Goal: Task Accomplishment & Management: Manage account settings

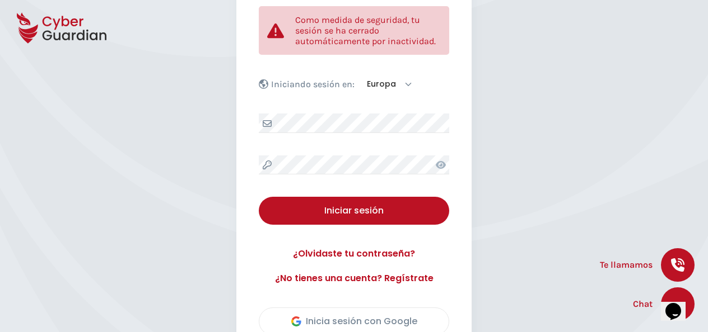
scroll to position [146, 0]
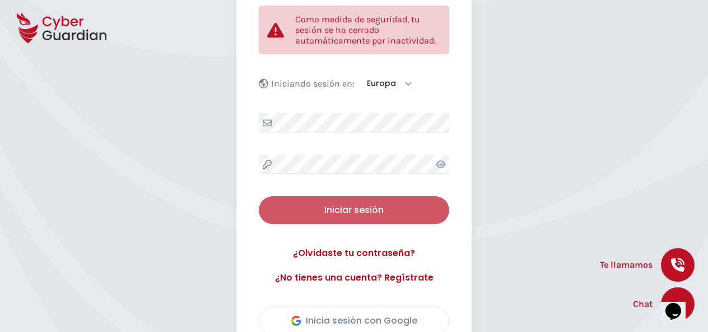
click at [345, 207] on div "Iniciar sesión" at bounding box center [354, 210] width 174 height 13
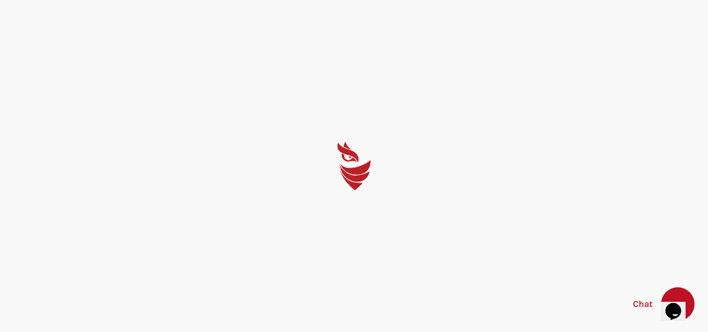
scroll to position [0, 0]
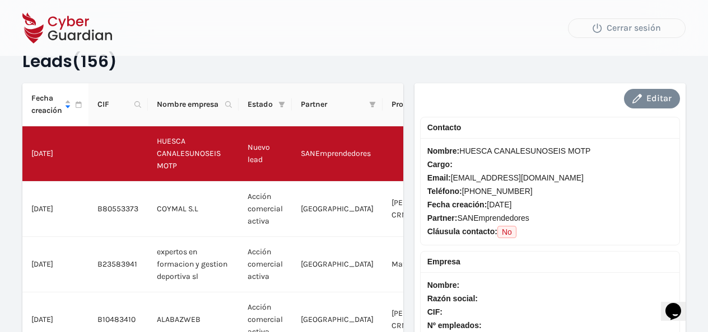
scroll to position [29, 0]
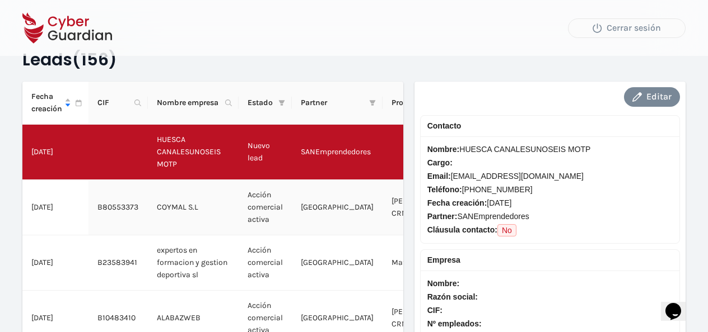
click at [264, 209] on td "Acción comercial activa" at bounding box center [264, 207] width 53 height 55
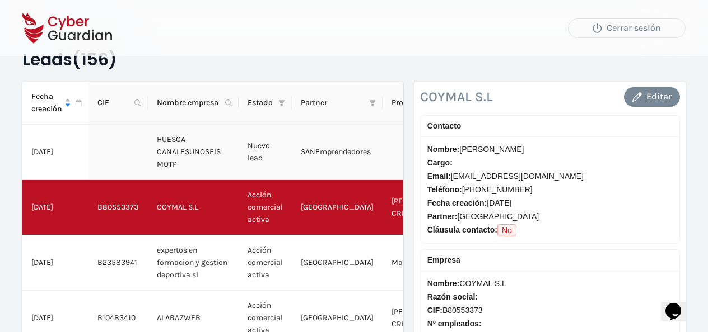
click at [311, 156] on td "SANEmprendedores" at bounding box center [337, 152] width 91 height 55
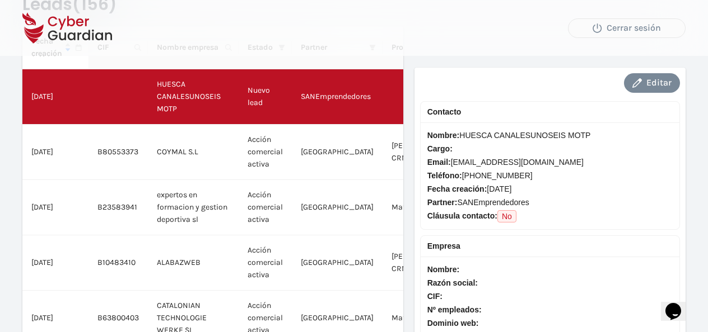
scroll to position [68, 0]
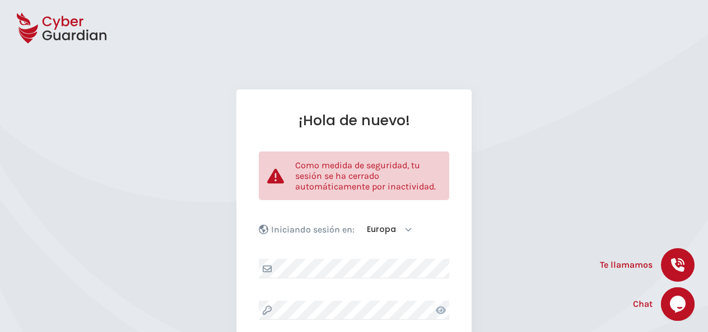
drag, startPoint x: 705, startPoint y: 64, endPoint x: 507, endPoint y: 7, distance: 206.2
click at [507, 7] on div at bounding box center [354, 28] width 708 height 56
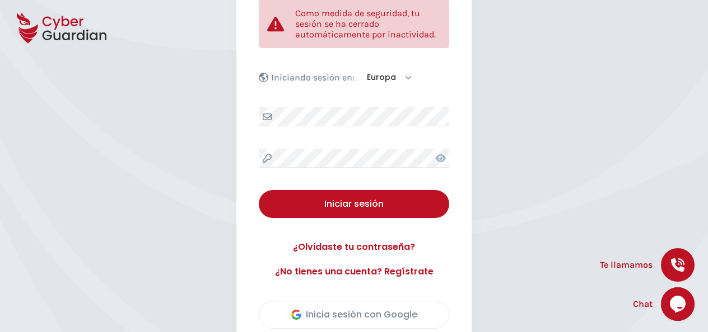
scroll to position [152, 0]
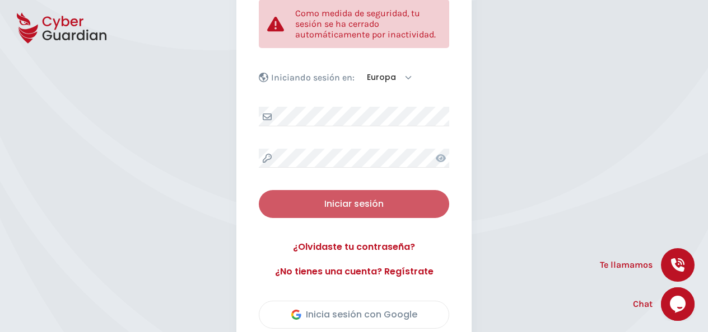
click at [358, 200] on div "Iniciar sesión" at bounding box center [354, 204] width 174 height 13
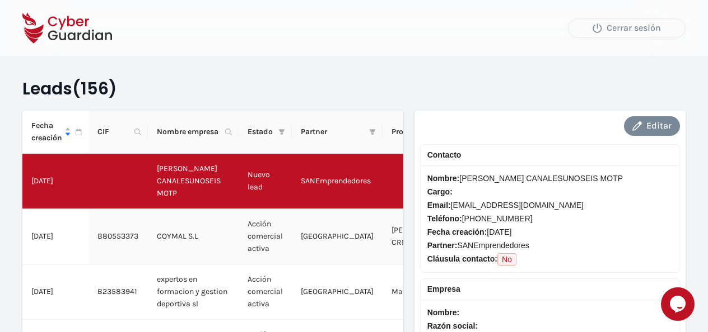
click at [204, 240] on td "COYMAL S.L" at bounding box center [193, 236] width 91 height 55
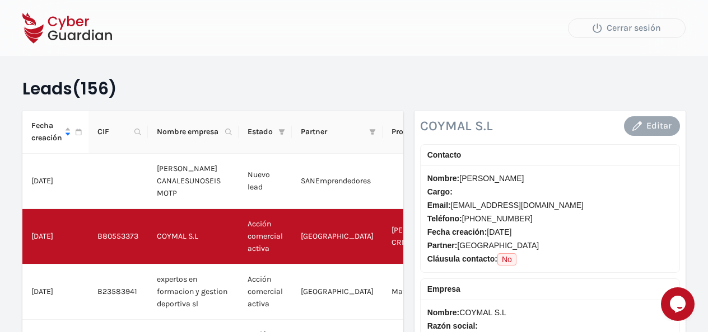
click at [660, 120] on div "Editar" at bounding box center [651, 125] width 39 height 13
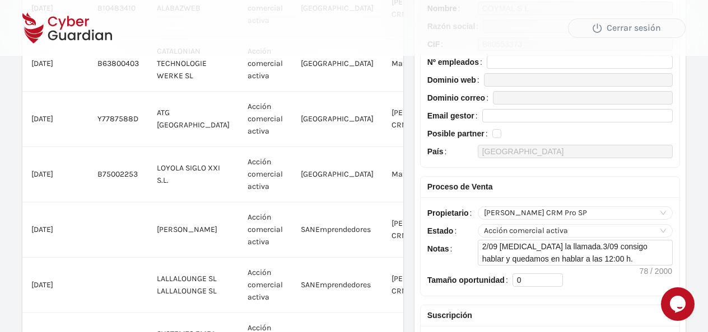
scroll to position [341, 0]
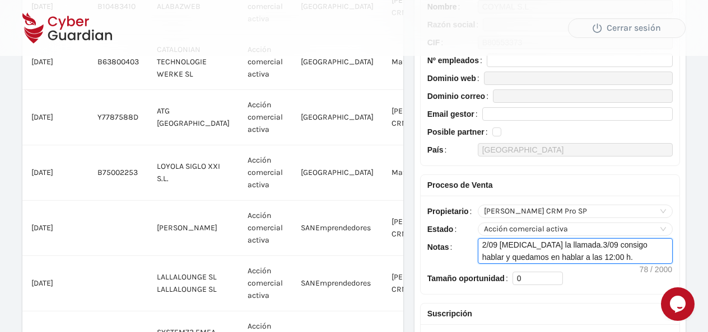
click at [615, 256] on textarea "2/09 cortan la llamada.3/09 consigo hablar y quedamos en hablar a las 12:00 h." at bounding box center [575, 251] width 194 height 25
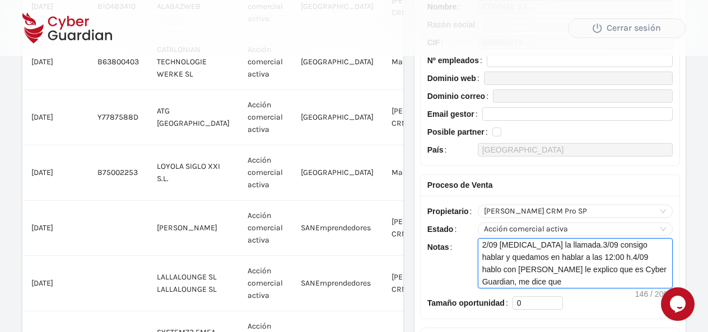
scroll to position [0, 0]
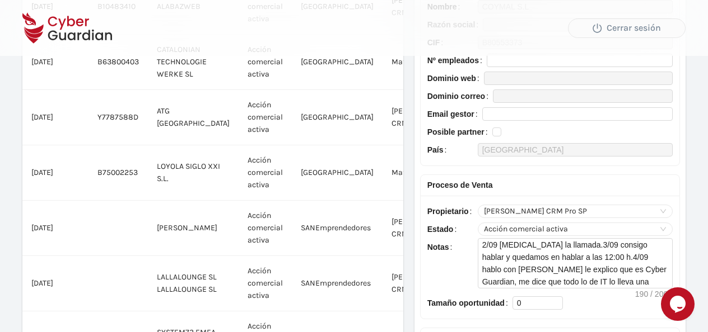
click at [449, 282] on div "Notas" at bounding box center [452, 266] width 50 height 56
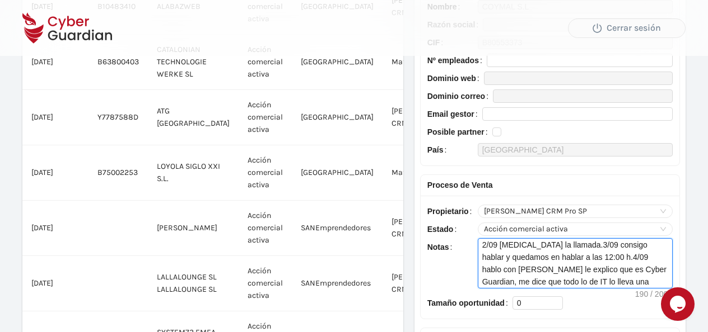
click at [649, 281] on textarea "2/09 cortan la llamada.3/09 consigo hablar y quedamos en hablar a las 12:00 h.4…" at bounding box center [575, 263] width 194 height 49
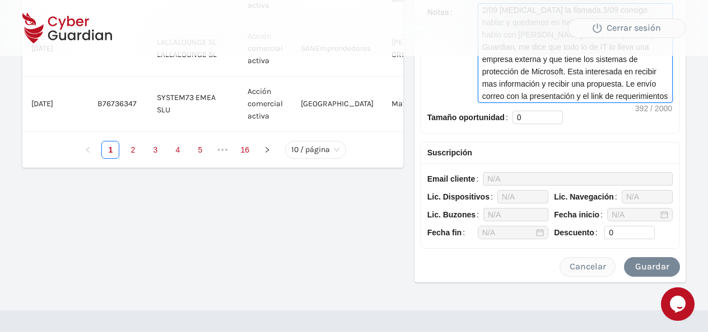
scroll to position [584, 0]
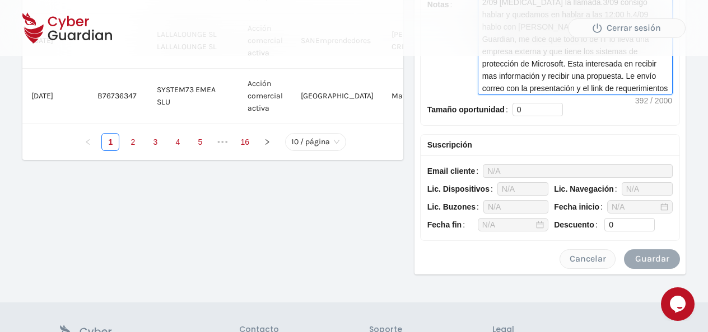
type textarea "2/09 cortan la llamada.3/09 consigo hablar y quedamos en hablar a las 12:00 h.4…"
click at [640, 252] on div "Guardar" at bounding box center [651, 258] width 39 height 13
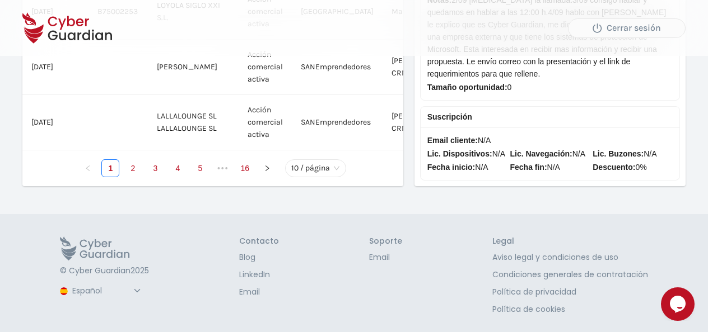
scroll to position [564, 0]
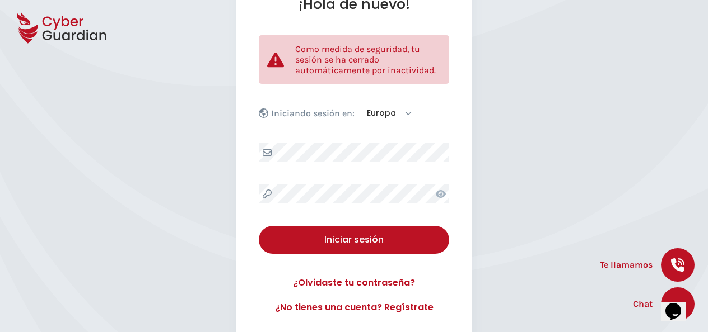
scroll to position [119, 0]
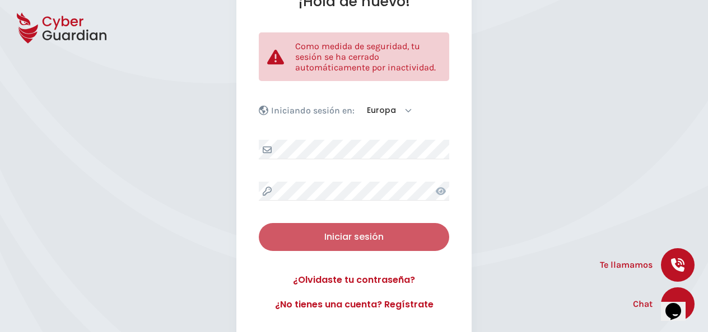
click at [362, 238] on div "Iniciar sesión" at bounding box center [354, 237] width 174 height 13
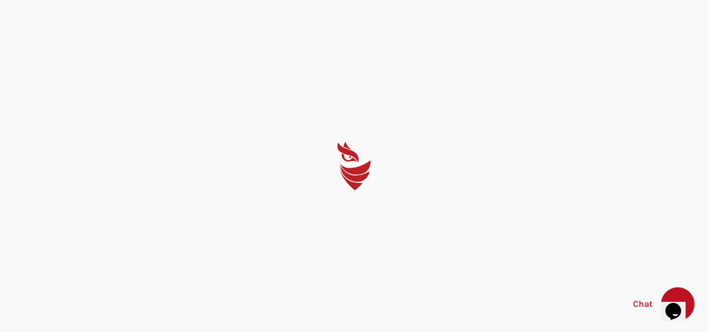
scroll to position [0, 0]
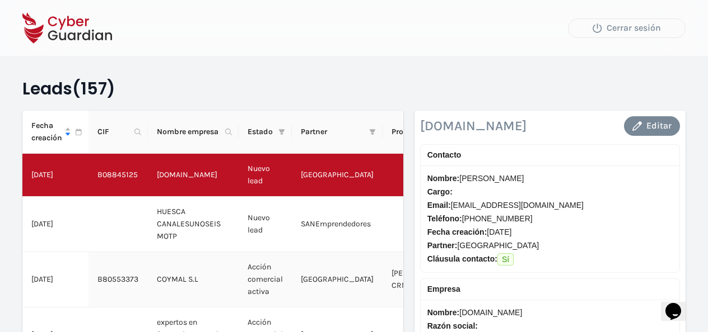
click at [175, 277] on td "COYMAL S.L" at bounding box center [193, 279] width 91 height 55
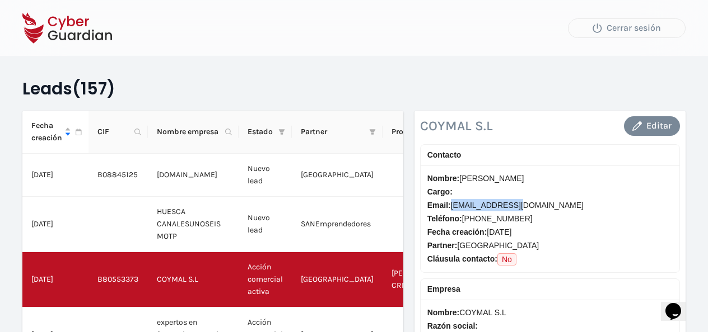
drag, startPoint x: 516, startPoint y: 204, endPoint x: 450, endPoint y: 210, distance: 65.8
click at [450, 210] on span "Email: lruiz@coymal.com" at bounding box center [549, 205] width 245 height 12
copy span "[EMAIL_ADDRESS][DOMAIN_NAME]"
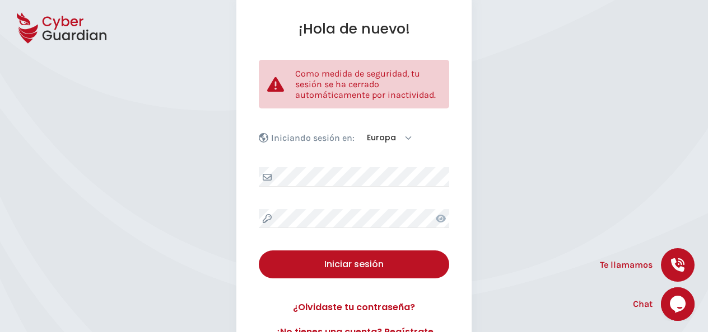
scroll to position [96, 0]
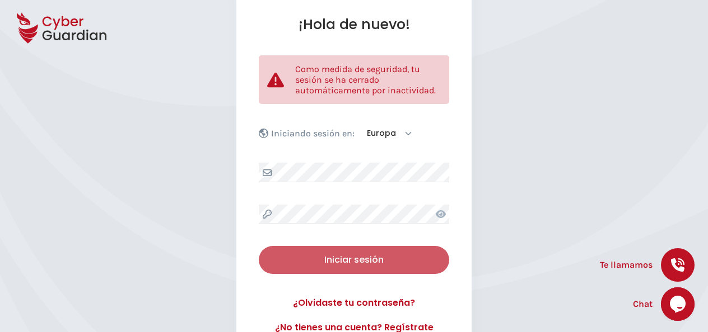
click at [356, 254] on div "Iniciar sesión" at bounding box center [354, 260] width 174 height 13
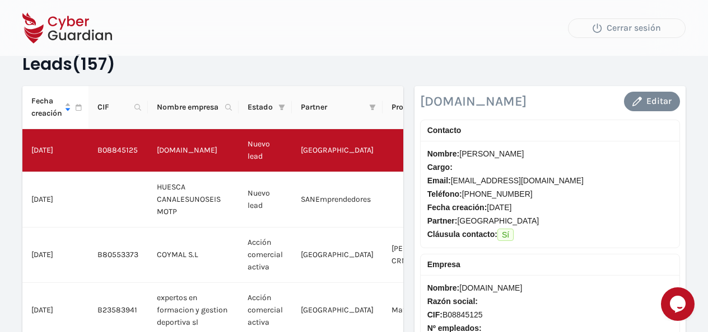
scroll to position [25, 0]
